Goal: Information Seeking & Learning: Learn about a topic

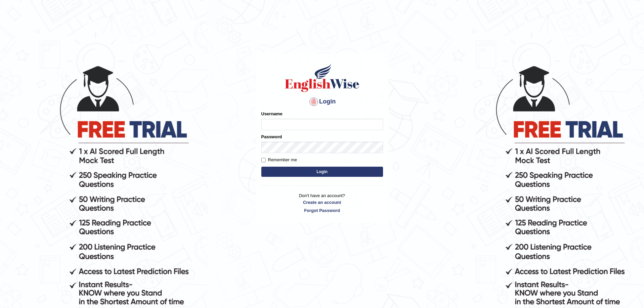
type input "rohini_yalakkishettar"
click at [285, 159] on label "Remember me" at bounding box center [279, 159] width 36 height 7
click at [266, 159] on input "Remember me" at bounding box center [263, 160] width 4 height 4
checkbox input "true"
click at [310, 171] on button "Login" at bounding box center [322, 172] width 122 height 10
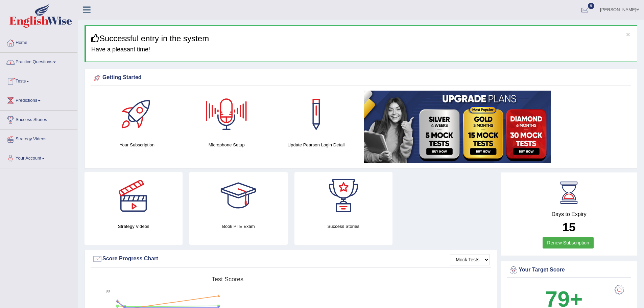
click at [40, 59] on link "Practice Questions" at bounding box center [38, 61] width 77 height 17
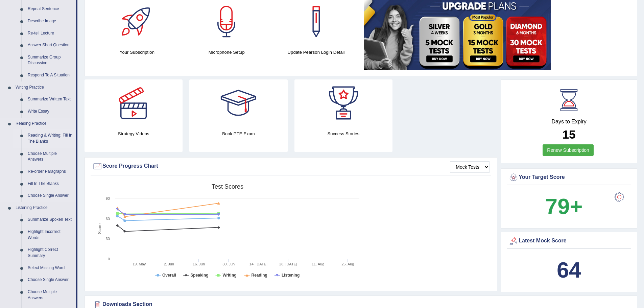
scroll to position [93, 0]
click at [52, 138] on link "Reading & Writing: Fill In The Blanks" at bounding box center [50, 138] width 51 height 18
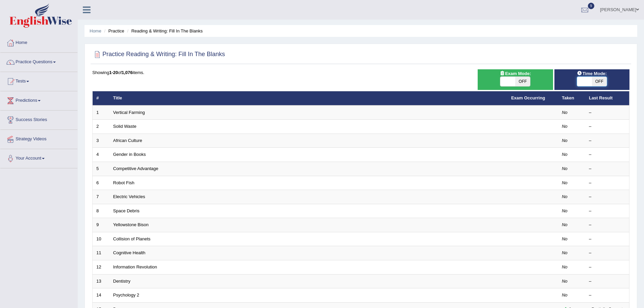
click at [580, 79] on span at bounding box center [584, 81] width 15 height 9
checkbox input "true"
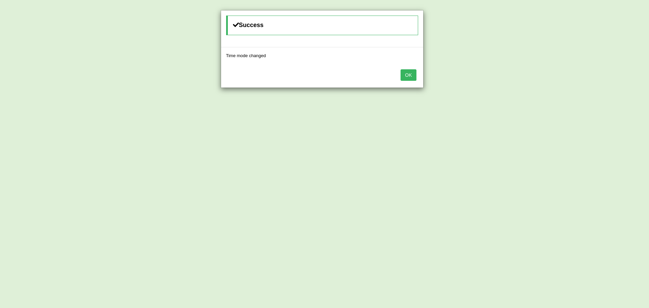
click at [410, 73] on button "OK" at bounding box center [409, 74] width 16 height 11
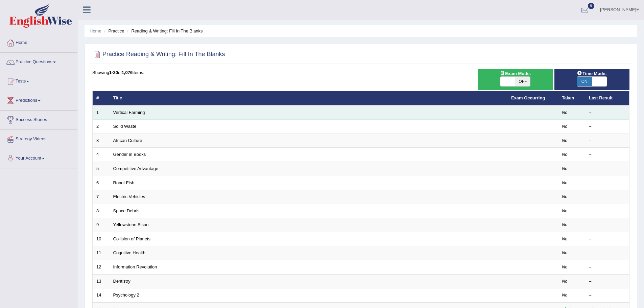
click at [122, 115] on td "Vertical Farming" at bounding box center [309, 112] width 398 height 14
click at [126, 113] on link "Vertical Farming" at bounding box center [129, 112] width 32 height 5
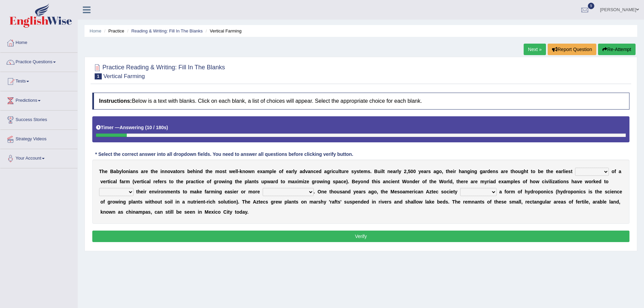
drag, startPoint x: 404, startPoint y: 170, endPoint x: 482, endPoint y: 177, distance: 78.5
click at [482, 177] on div "T h e B a b y l o n i a n s a r e t h e i n n o v a t o r s b e h i n d t h e m…" at bounding box center [360, 192] width 537 height 64
click at [606, 170] on select "prototype failure discredit protocol" at bounding box center [592, 172] width 34 height 8
select select "protocol"
click at [575, 168] on select "prototype failure discredit protocol" at bounding box center [592, 172] width 34 height 8
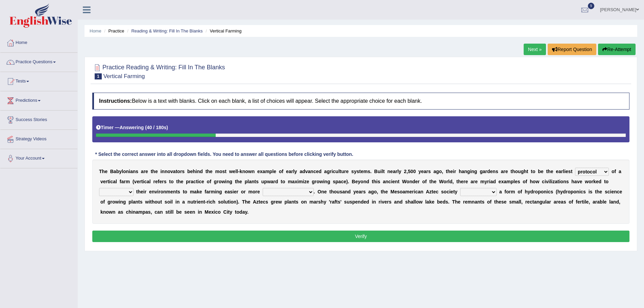
drag, startPoint x: 205, startPoint y: 176, endPoint x: 352, endPoint y: 181, distance: 146.8
click at [352, 181] on div "T h e B a b y l o n i a n s a r e t h e i n n o v a t o r s b e h i n d t h e m…" at bounding box center [360, 192] width 537 height 64
click at [130, 191] on select "manipulate escape respect disarrange" at bounding box center [116, 192] width 34 height 8
click at [312, 191] on select "productive constructive connective counterproductive" at bounding box center [288, 192] width 51 height 8
select select "productive"
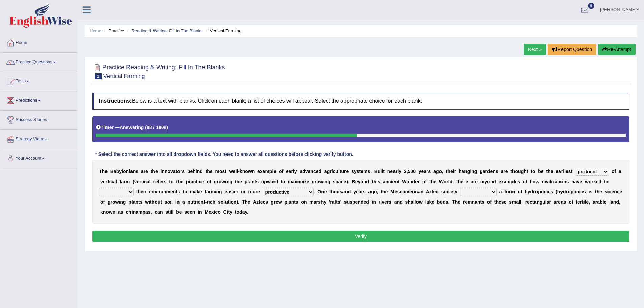
click at [263, 188] on select "productive constructive connective counterproductive" at bounding box center [288, 192] width 51 height 8
click at [130, 193] on select "manipulate escape respect disarrange" at bounding box center [116, 192] width 34 height 8
select select "respect"
click at [99, 188] on select "manipulate escape respect disarrange" at bounding box center [116, 192] width 34 height 8
click at [493, 192] on select "domineered volunteered pioneered engineered" at bounding box center [478, 192] width 37 height 8
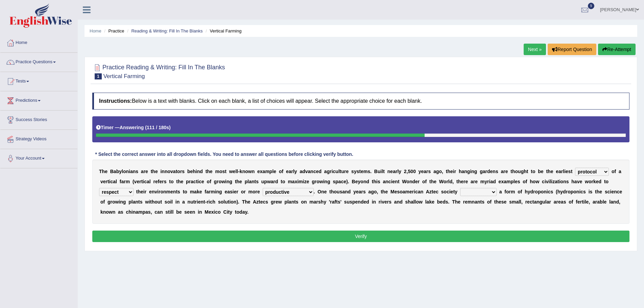
click at [535, 209] on div "T h e B a b y l o n i a n s a r e t h e i n n o v a t o r s b e h i n d t h e m…" at bounding box center [360, 192] width 537 height 64
click at [490, 192] on select "domineered volunteered pioneered engineered" at bounding box center [478, 192] width 37 height 8
select select "engineered"
click at [460, 188] on select "domineered volunteered pioneered engineered" at bounding box center [478, 192] width 37 height 8
click at [312, 231] on button "Verify" at bounding box center [360, 236] width 537 height 11
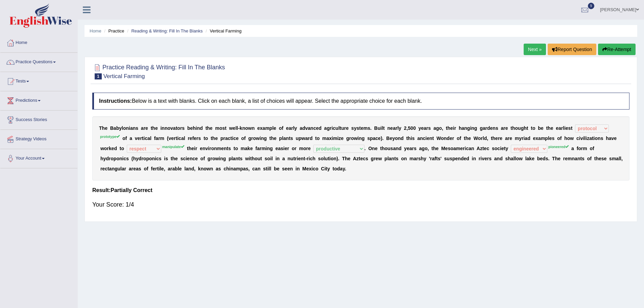
click at [531, 50] on link "Next »" at bounding box center [535, 49] width 22 height 11
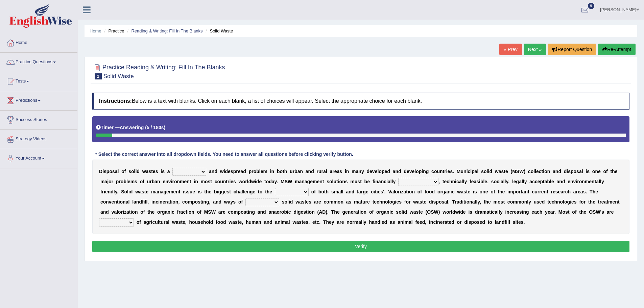
click at [204, 171] on select "slanting stinging stalling shafting" at bounding box center [189, 172] width 34 height 8
select select "stinging"
click at [172, 168] on select "slanting stinging stalling shafting" at bounding box center [189, 172] width 34 height 8
drag, startPoint x: 191, startPoint y: 182, endPoint x: 307, endPoint y: 181, distance: 116.3
click at [307, 181] on div "D i s p o s a l o f s o l i d w a s t e s i s a slanting stinging stalling shaf…" at bounding box center [360, 197] width 537 height 74
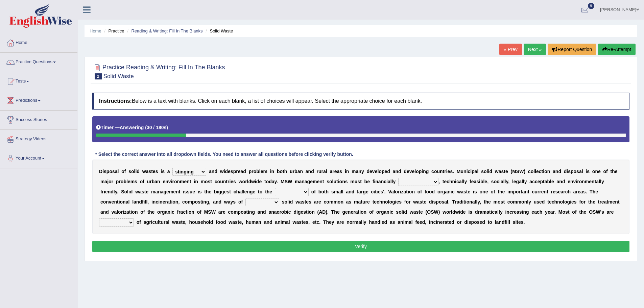
click at [435, 182] on select "unattainable sustainable objectionable treasonable" at bounding box center [418, 182] width 40 height 8
select select "sustainable"
click at [398, 178] on select "unattainable sustainable objectionable treasonable" at bounding box center [418, 182] width 40 height 8
click at [306, 192] on select "plants culture authorities history" at bounding box center [292, 192] width 34 height 8
click at [419, 200] on b "a" at bounding box center [418, 201] width 3 height 5
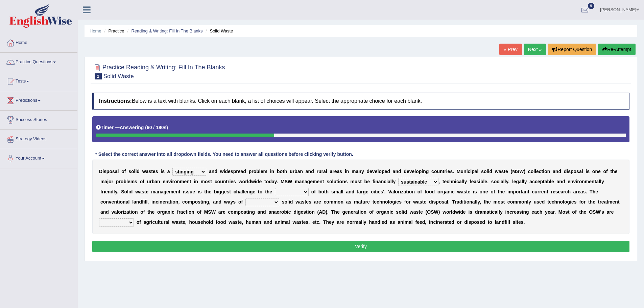
click at [305, 191] on select "plants culture authorities history" at bounding box center [292, 192] width 34 height 8
select select "culture"
click at [275, 188] on select "plants culture authorities history" at bounding box center [292, 192] width 34 height 8
drag, startPoint x: 108, startPoint y: 205, endPoint x: 178, endPoint y: 202, distance: 69.7
click at [178, 202] on div "D i s p o s a l o f s o l i d w a s t e s i s a slanting stinging stalling shaf…" at bounding box center [360, 197] width 537 height 74
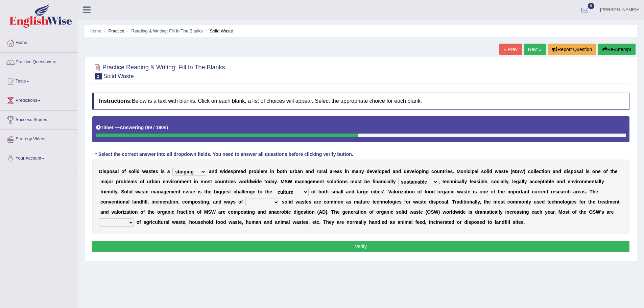
click at [276, 201] on select "reserving preserving deserving handling" at bounding box center [262, 202] width 34 height 8
select select "handling"
click at [245, 198] on select "reserving preserving deserving handling" at bounding box center [262, 202] width 34 height 8
click at [130, 222] on select "composed disposed composing disposing" at bounding box center [116, 222] width 35 height 8
select select "composed"
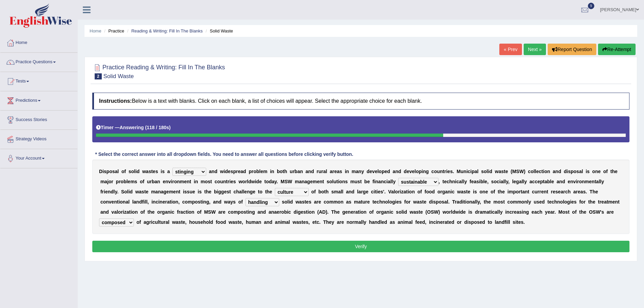
click at [99, 218] on select "composed disposed composing disposing" at bounding box center [116, 222] width 35 height 8
click at [321, 249] on button "Verify" at bounding box center [360, 246] width 537 height 11
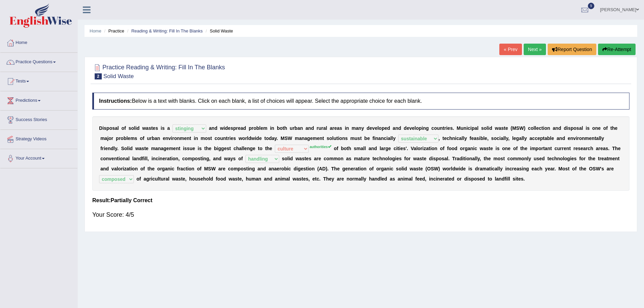
click at [535, 46] on link "Next »" at bounding box center [535, 49] width 22 height 11
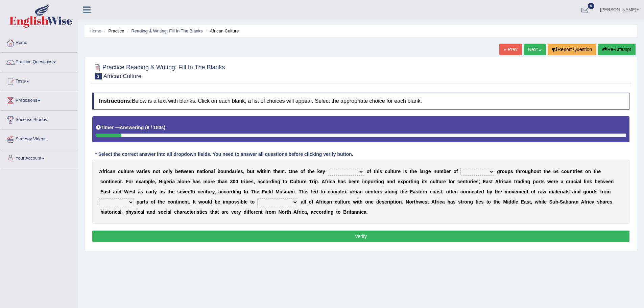
click at [358, 172] on select "conjectures features issues doubts" at bounding box center [346, 172] width 36 height 8
click at [203, 177] on div "A f r i c a n c u l t u r e v a r i e s n o t o n l y b e t w e e n n a t i o n…" at bounding box center [360, 192] width 537 height 64
click at [359, 173] on select "conjectures features issues doubts" at bounding box center [346, 172] width 36 height 8
select select "features"
click at [328, 168] on select "conjectures features issues doubts" at bounding box center [346, 172] width 36 height 8
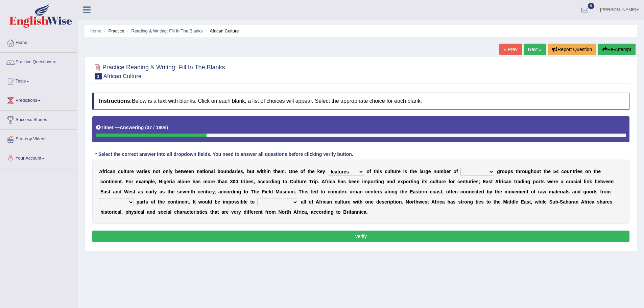
click at [492, 172] on select "ethic ethnic eugenic epic" at bounding box center [477, 172] width 34 height 8
select select "ethnic"
click at [460, 168] on select "ethic ethnic eugenic epic" at bounding box center [477, 172] width 34 height 8
drag, startPoint x: 456, startPoint y: 180, endPoint x: 513, endPoint y: 191, distance: 58.1
click at [513, 191] on div "A f r i c a n c u l t u r e v a r i e s n o t o n l y b e t w e e n n a t i o n…" at bounding box center [360, 192] width 537 height 64
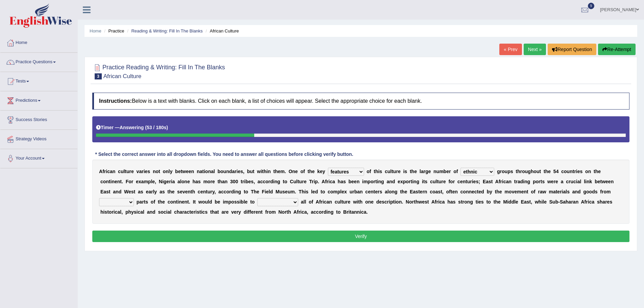
click at [513, 191] on b "v" at bounding box center [513, 191] width 3 height 5
drag, startPoint x: 98, startPoint y: 193, endPoint x: 220, endPoint y: 195, distance: 122.0
click at [220, 195] on div "A f r i c a n c u l t u r e v a r i e s n o t o n l y b e t w e e n n a t i o n…" at bounding box center [360, 192] width 537 height 64
click at [286, 190] on b "e" at bounding box center [286, 191] width 3 height 5
click at [134, 202] on b at bounding box center [135, 201] width 3 height 5
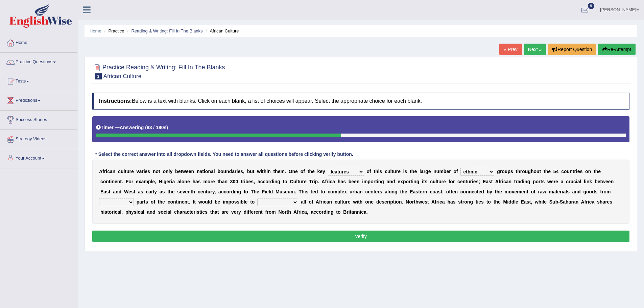
click at [129, 202] on select "forelocked interlocked unlocked landlocked" at bounding box center [116, 202] width 35 height 8
click at [293, 203] on select "characterize conceptualize symbolize synthesize" at bounding box center [277, 202] width 41 height 8
select select "characterize"
click at [257, 198] on select "characterize conceptualize symbolize synthesize" at bounding box center [277, 202] width 41 height 8
click at [128, 205] on select "forelocked interlocked unlocked landlocked" at bounding box center [116, 202] width 35 height 8
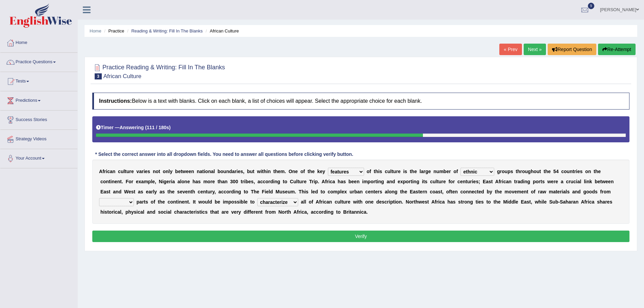
select select "interlocked"
click at [99, 198] on select "forelocked interlocked unlocked landlocked" at bounding box center [116, 202] width 35 height 8
click at [337, 233] on button "Verify" at bounding box center [360, 236] width 537 height 11
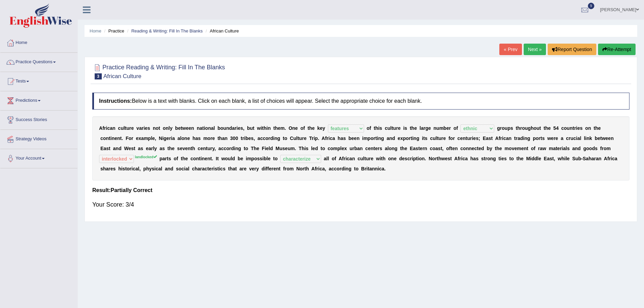
click at [532, 52] on link "Next »" at bounding box center [535, 49] width 22 height 11
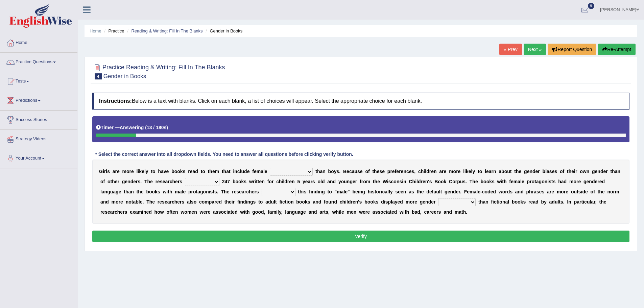
click at [312, 169] on select "protagonists cosmogonists agonists expressionists" at bounding box center [291, 172] width 43 height 8
select select "expressionists"
click at [270, 168] on select "protagonists cosmogonists agonists expressionists" at bounding box center [291, 172] width 43 height 8
click at [217, 181] on select "hydrolyzed paralyzed catalyzed analyzed" at bounding box center [202, 182] width 34 height 8
select select "analyzed"
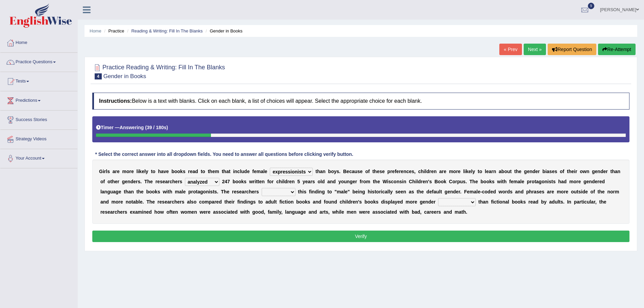
click at [185, 178] on select "hydrolyzed paralyzed catalyzed analyzed" at bounding box center [202, 182] width 34 height 8
drag, startPoint x: 102, startPoint y: 194, endPoint x: 212, endPoint y: 198, distance: 109.6
click at [212, 198] on div "G i r l s a r e m o r e l i k e l y t o h a v e b o o k s r e a d t o t h e m t…" at bounding box center [360, 192] width 537 height 64
click at [292, 191] on select "contribute tribute distribute attribute" at bounding box center [279, 192] width 34 height 8
select select "contribute"
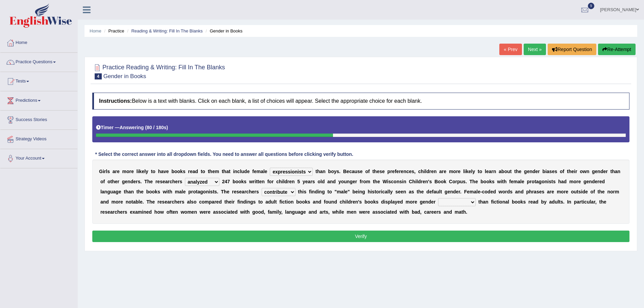
click at [262, 188] on select "contribute tribute distribute attribute" at bounding box center [279, 192] width 34 height 8
click at [320, 207] on div "G i r l s a r e m o r e l i k e l y t o h a v e b o o k s r e a d t o t h e m t…" at bounding box center [360, 192] width 537 height 64
click at [471, 201] on select "stereotypes teletypes prototypes electrotypes" at bounding box center [457, 202] width 38 height 8
select select "stereotypes"
click at [438, 198] on select "stereotypes teletypes prototypes electrotypes" at bounding box center [457, 202] width 38 height 8
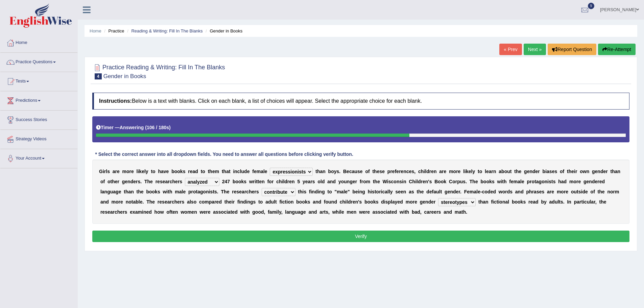
click at [409, 237] on button "Verify" at bounding box center [360, 236] width 537 height 11
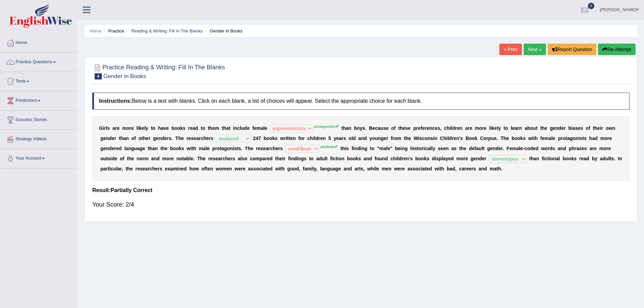
click at [527, 43] on div "Home Practice Reading & Writing: Fill In The Blanks Gender in Books « Prev Next…" at bounding box center [361, 169] width 566 height 338
click at [527, 49] on link "Next »" at bounding box center [535, 49] width 22 height 11
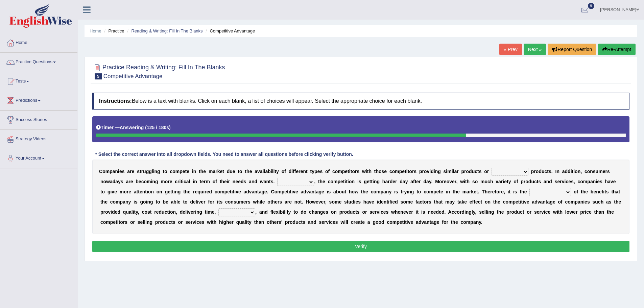
click at [526, 171] on select "constitution restitution substitution institution" at bounding box center [509, 172] width 37 height 8
drag, startPoint x: 270, startPoint y: 172, endPoint x: 434, endPoint y: 175, distance: 163.9
click at [434, 175] on div "C o m p a n i e s a r e s t r u g g l i n g t o c o m p e t e i n t h e m a r k…" at bounding box center [360, 197] width 537 height 74
click at [523, 174] on select "constitution restitution substitution institution" at bounding box center [509, 172] width 37 height 8
select select "substitution"
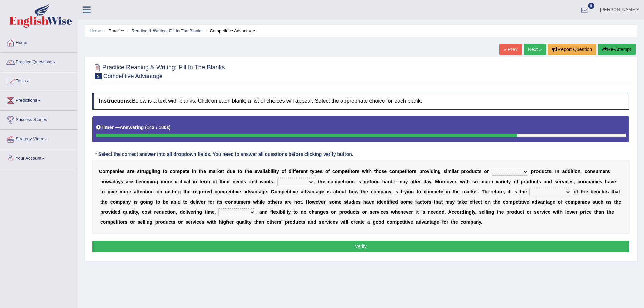
click at [491, 168] on select "constitution restitution substitution institution" at bounding box center [509, 172] width 37 height 8
drag, startPoint x: 102, startPoint y: 177, endPoint x: 242, endPoint y: 176, distance: 140.3
click at [242, 176] on div "C o m p a n i e s a r e s t r u g g l i n g t o c o m p e t e i n t h e m a r k…" at bounding box center [360, 197] width 537 height 74
click at [312, 181] on select "However Instead Additionally Therefore" at bounding box center [295, 182] width 37 height 8
select select "However"
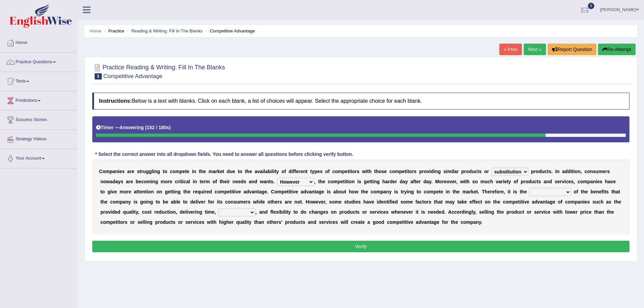
click at [277, 178] on select "However Instead Additionally Therefore" at bounding box center [295, 182] width 37 height 8
click at [532, 48] on link "Next »" at bounding box center [535, 49] width 22 height 11
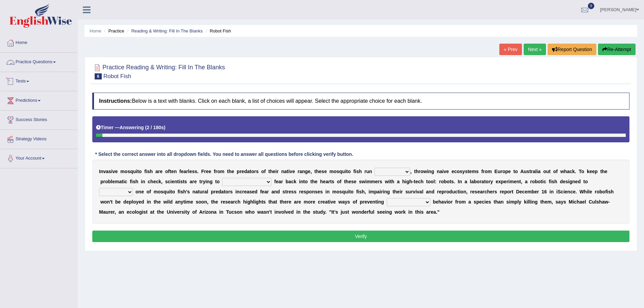
click at [29, 65] on link "Practice Questions" at bounding box center [38, 61] width 77 height 17
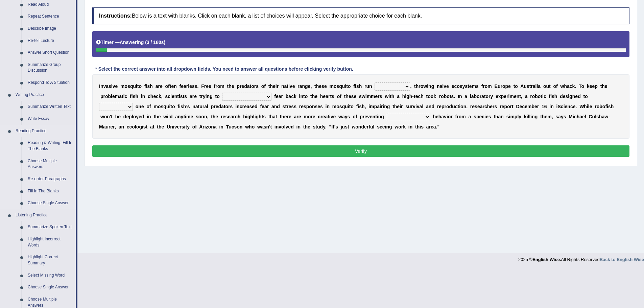
scroll to position [96, 0]
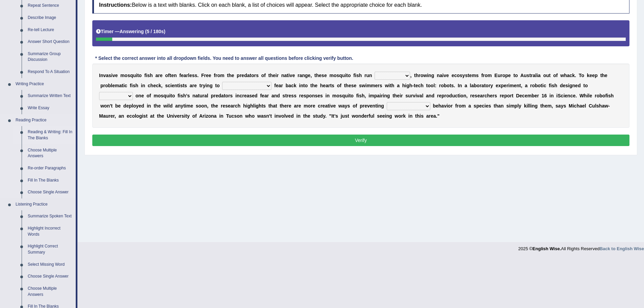
click at [46, 134] on link "Reading & Writing: Fill In The Blanks" at bounding box center [50, 135] width 51 height 18
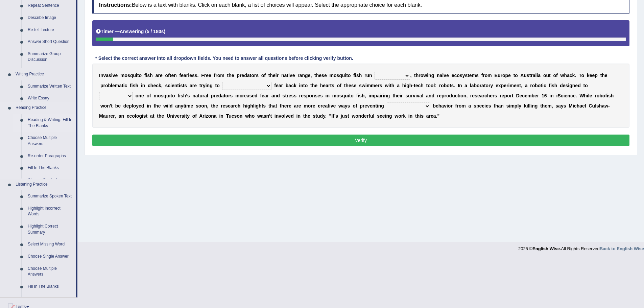
scroll to position [47, 0]
